Goal: Task Accomplishment & Management: Use online tool/utility

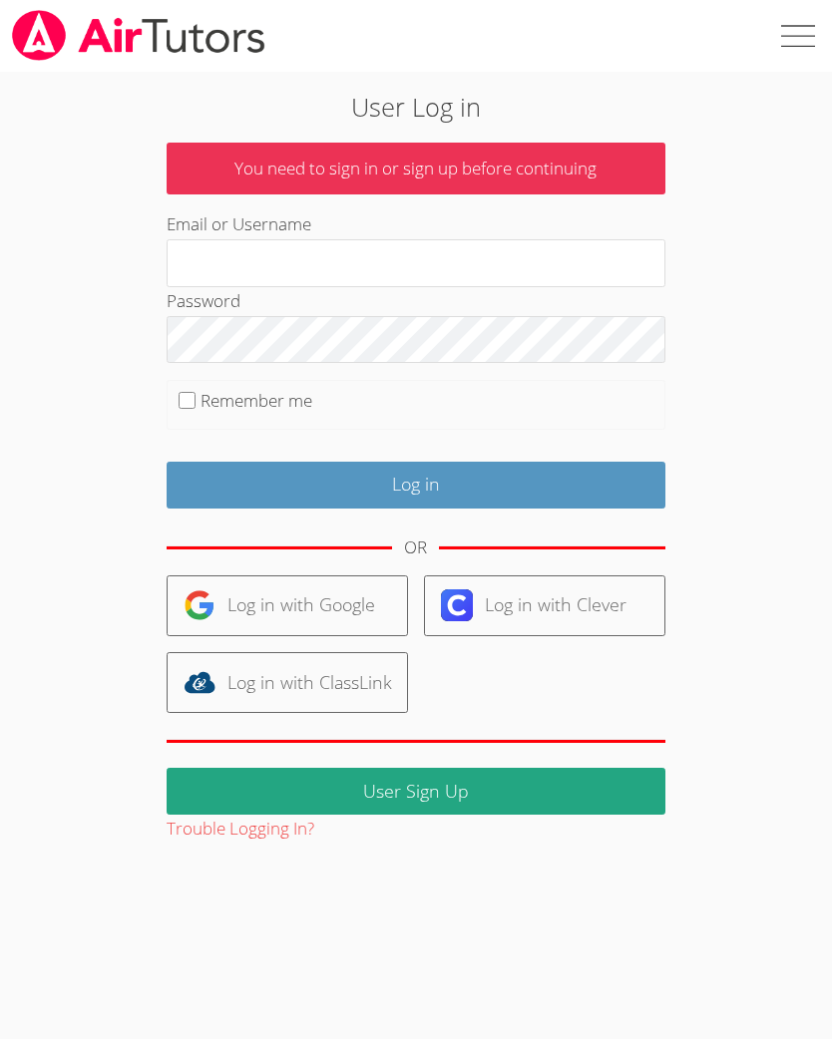
click at [581, 251] on input "Email or Username" at bounding box center [416, 263] width 499 height 48
type input "Kamiyahw"
click at [485, 485] on input "Log in" at bounding box center [416, 485] width 499 height 47
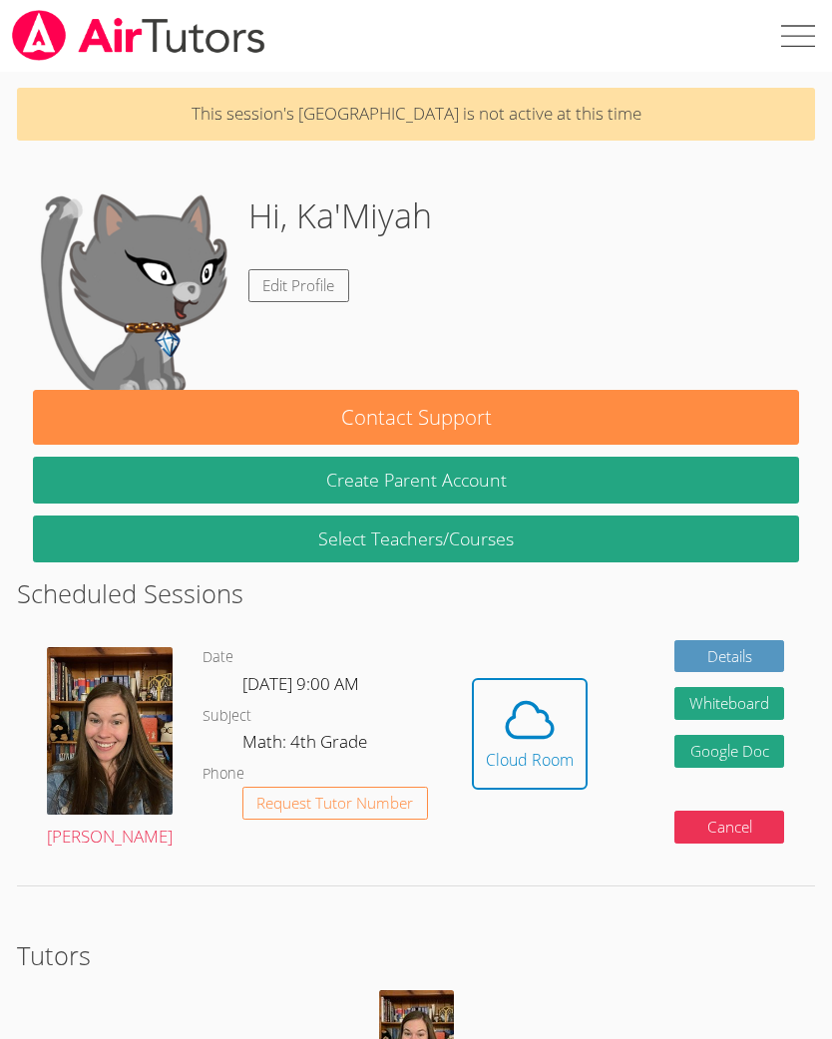
click at [554, 722] on span at bounding box center [530, 720] width 88 height 56
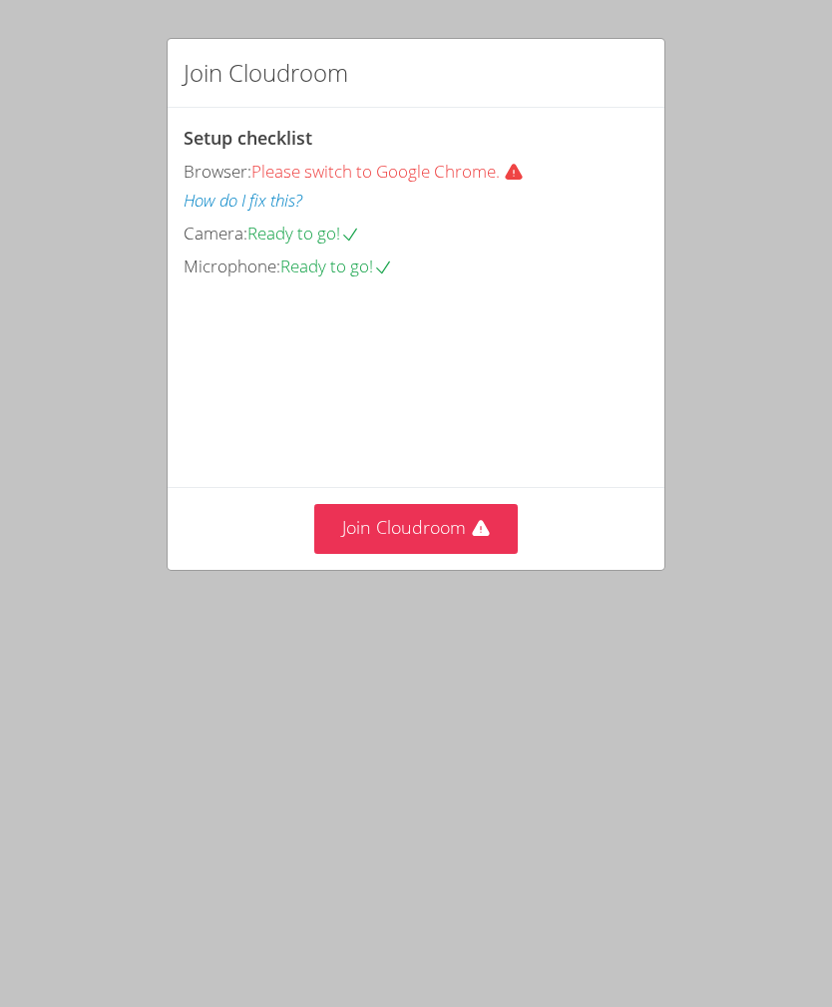
click at [475, 536] on icon at bounding box center [480, 528] width 17 height 16
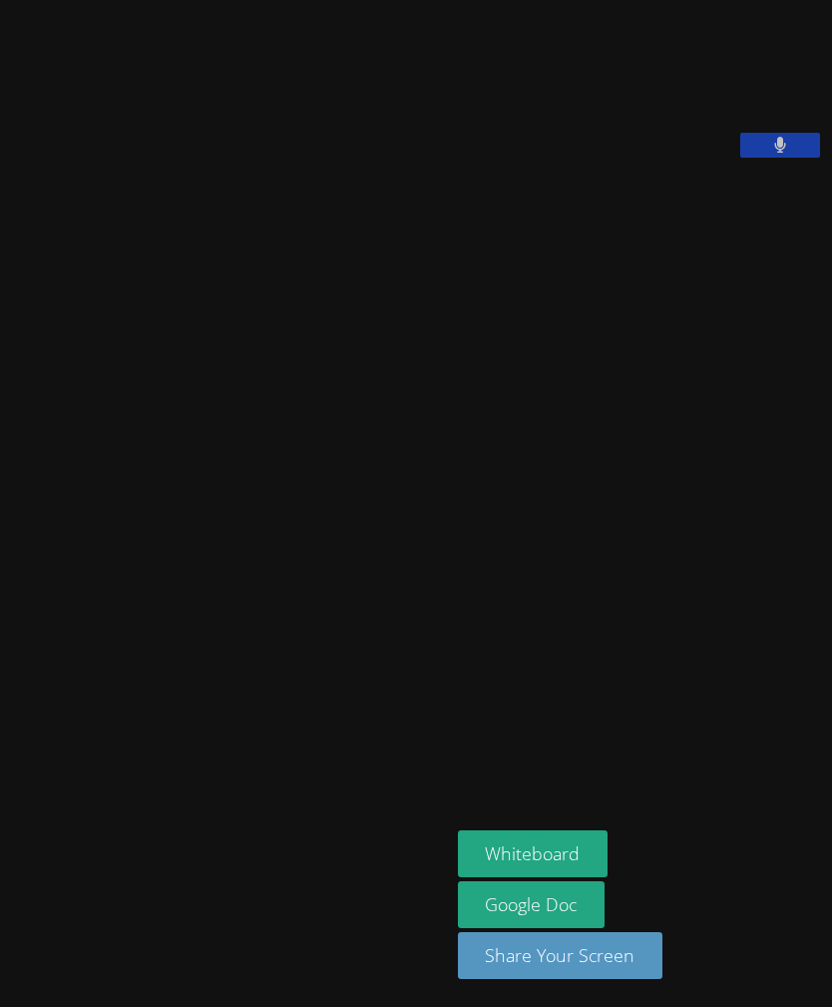
click at [548, 877] on button "Whiteboard" at bounding box center [533, 853] width 151 height 47
